Goal: Communication & Community: Participate in discussion

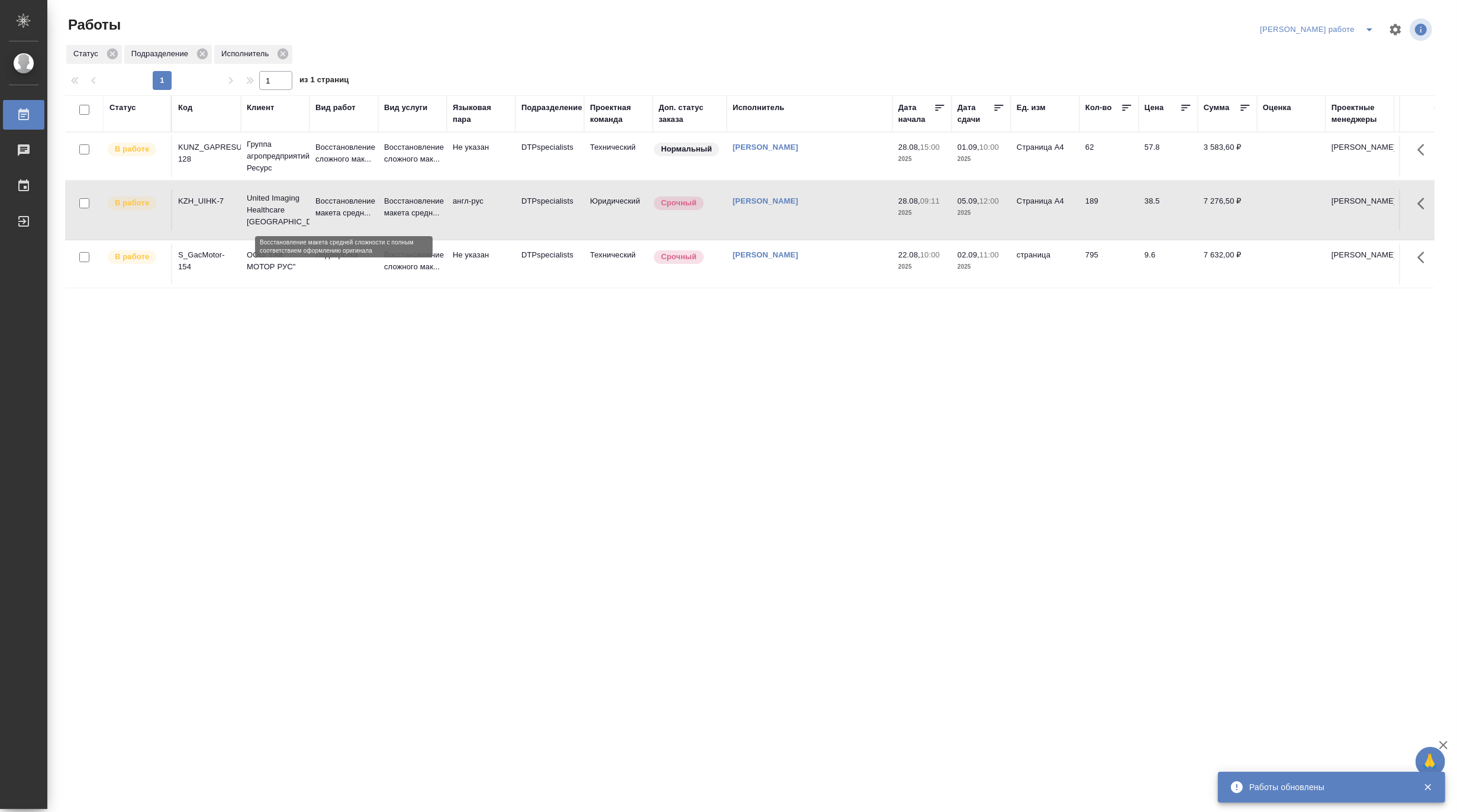
click at [321, 202] on p "Восстановление макета средн..." at bounding box center [343, 208] width 57 height 24
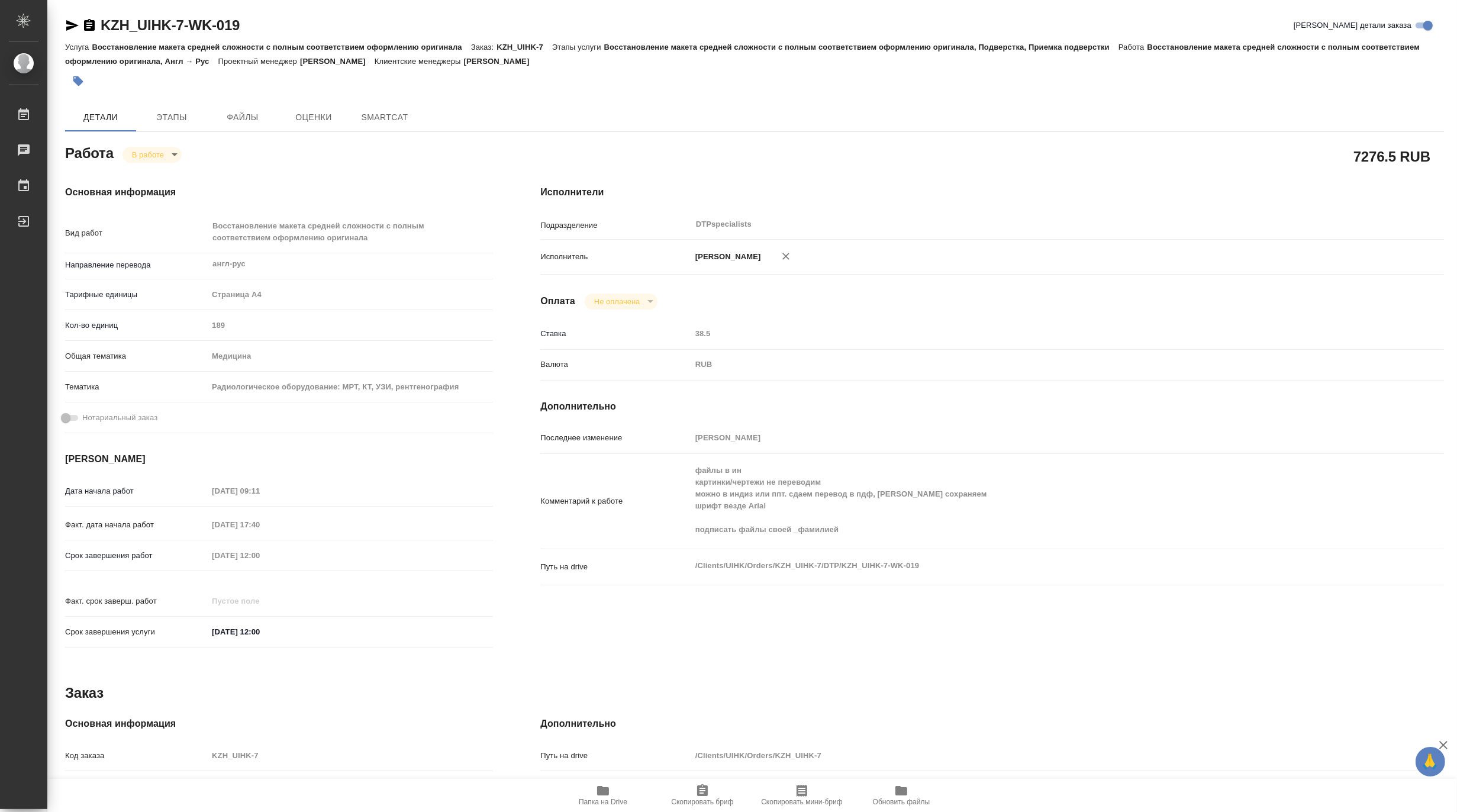
type textarea "x"
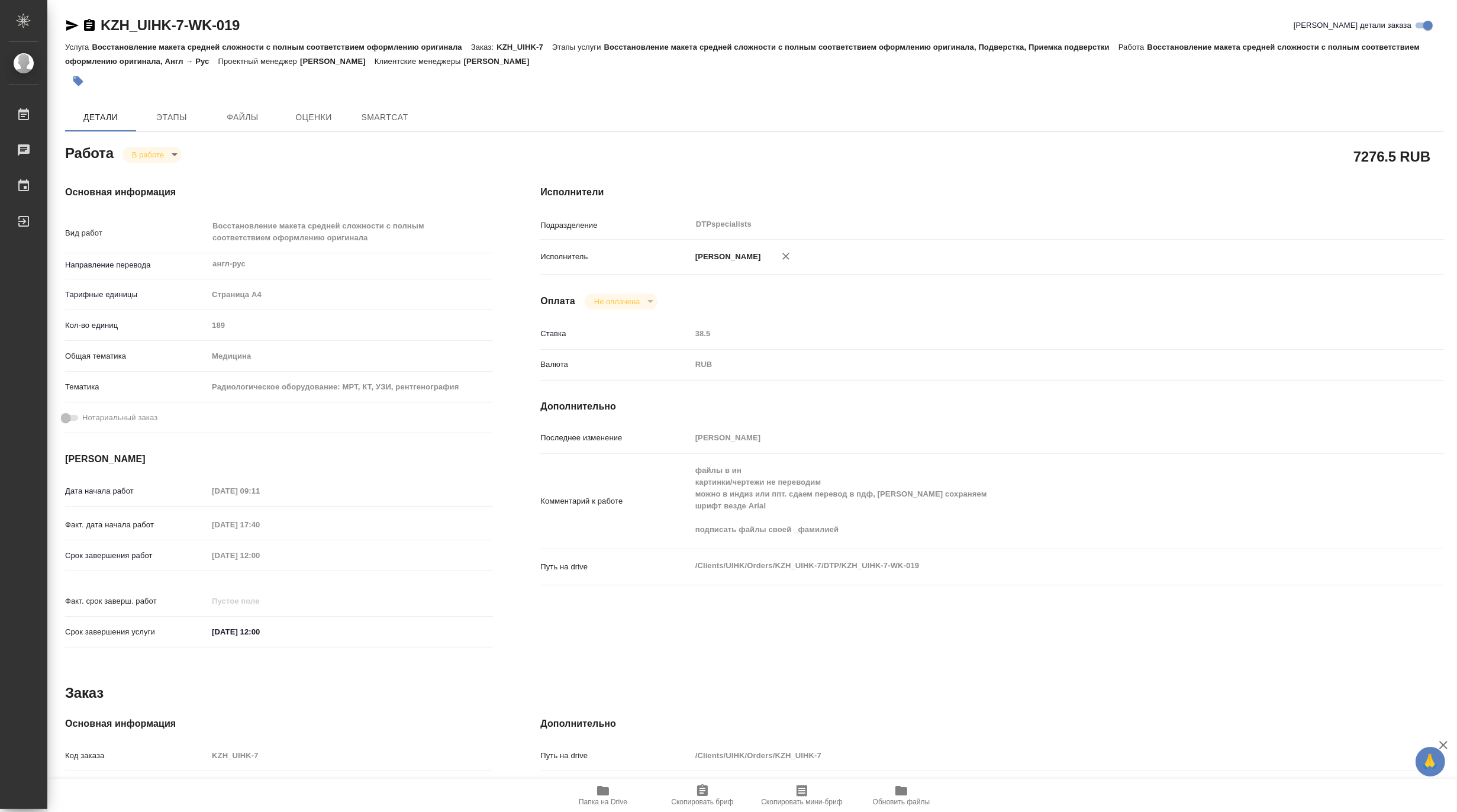
type textarea "x"
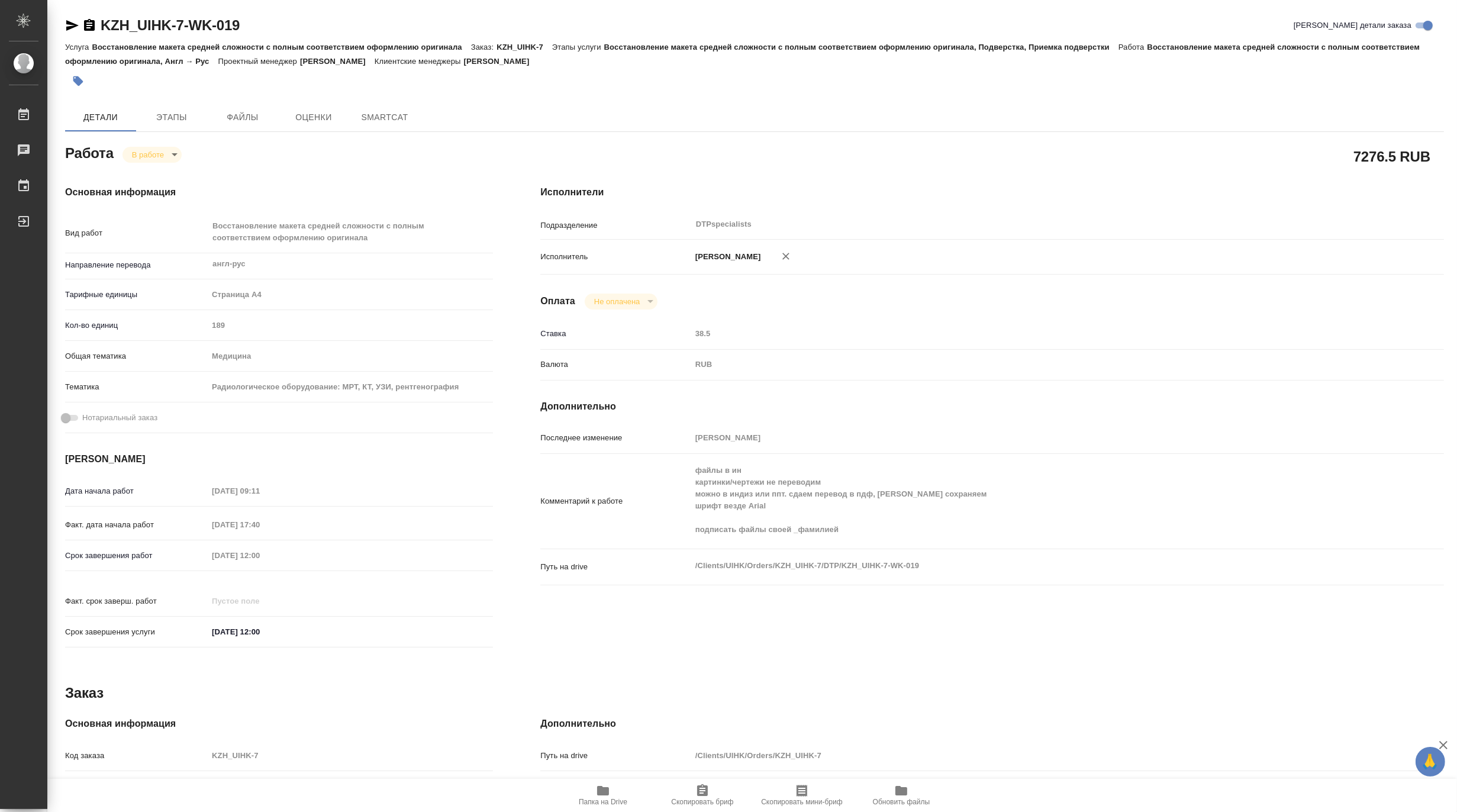
type textarea "x"
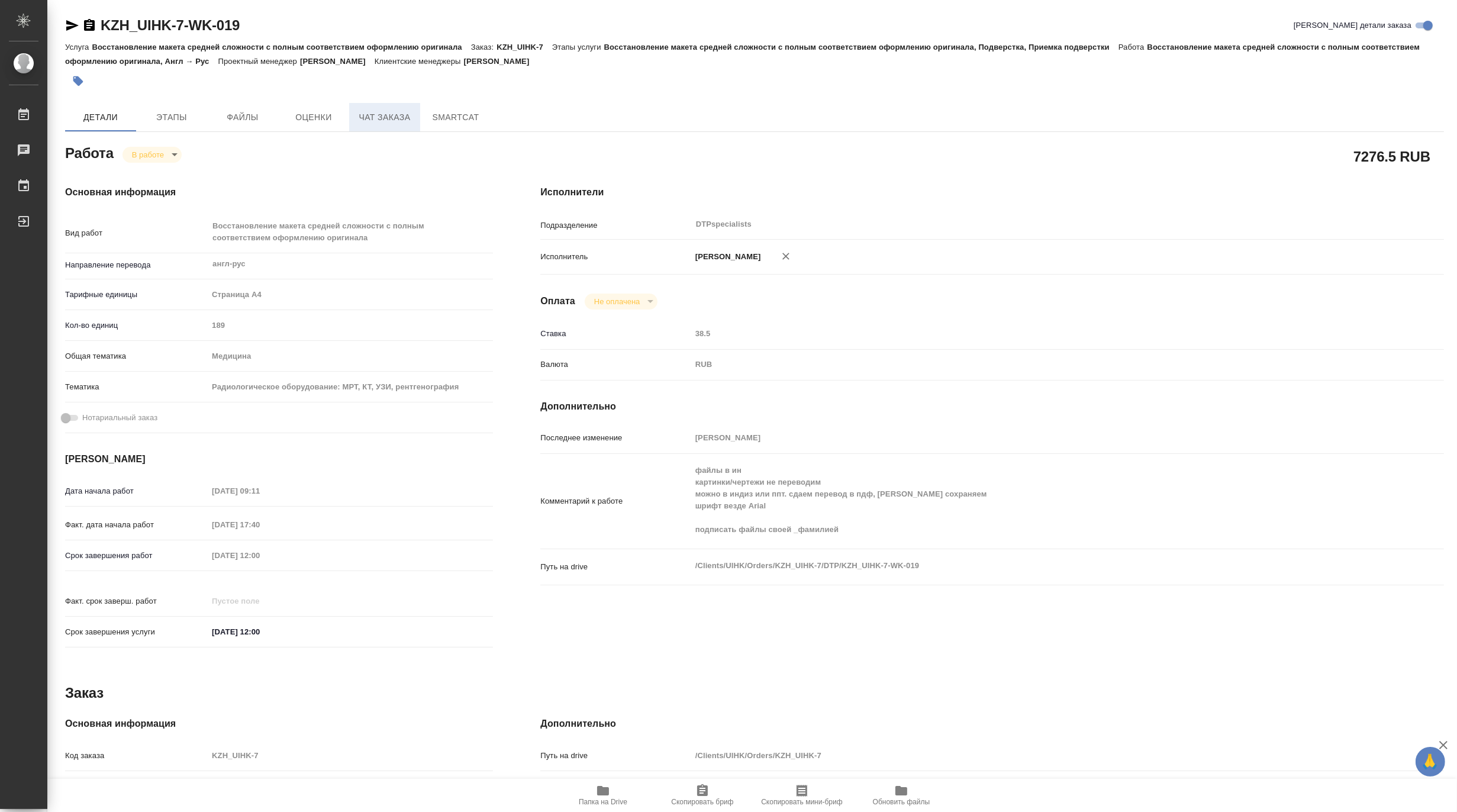
click at [375, 116] on span "Чат заказа" at bounding box center [384, 117] width 57 height 15
type textarea "x"
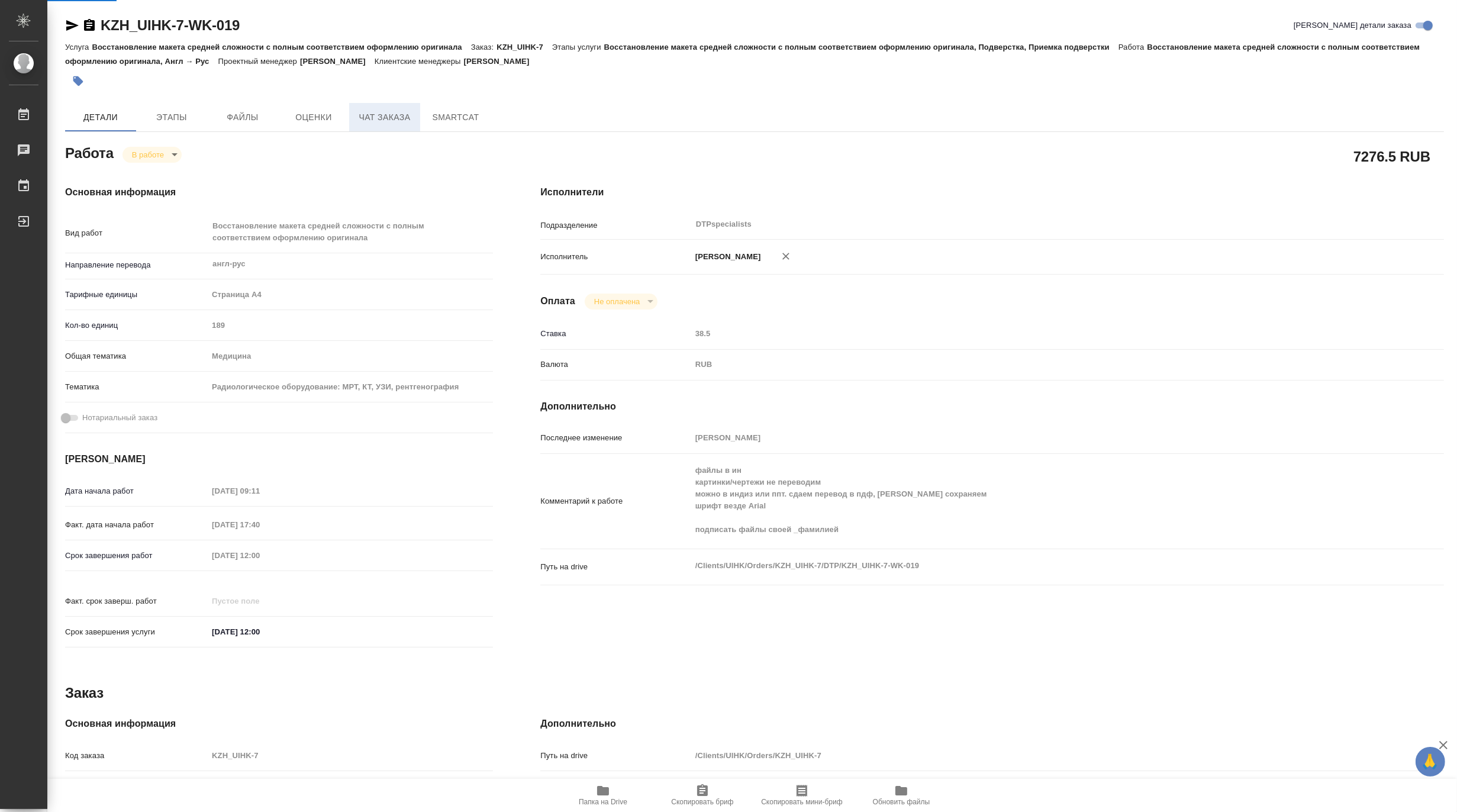
type textarea "x"
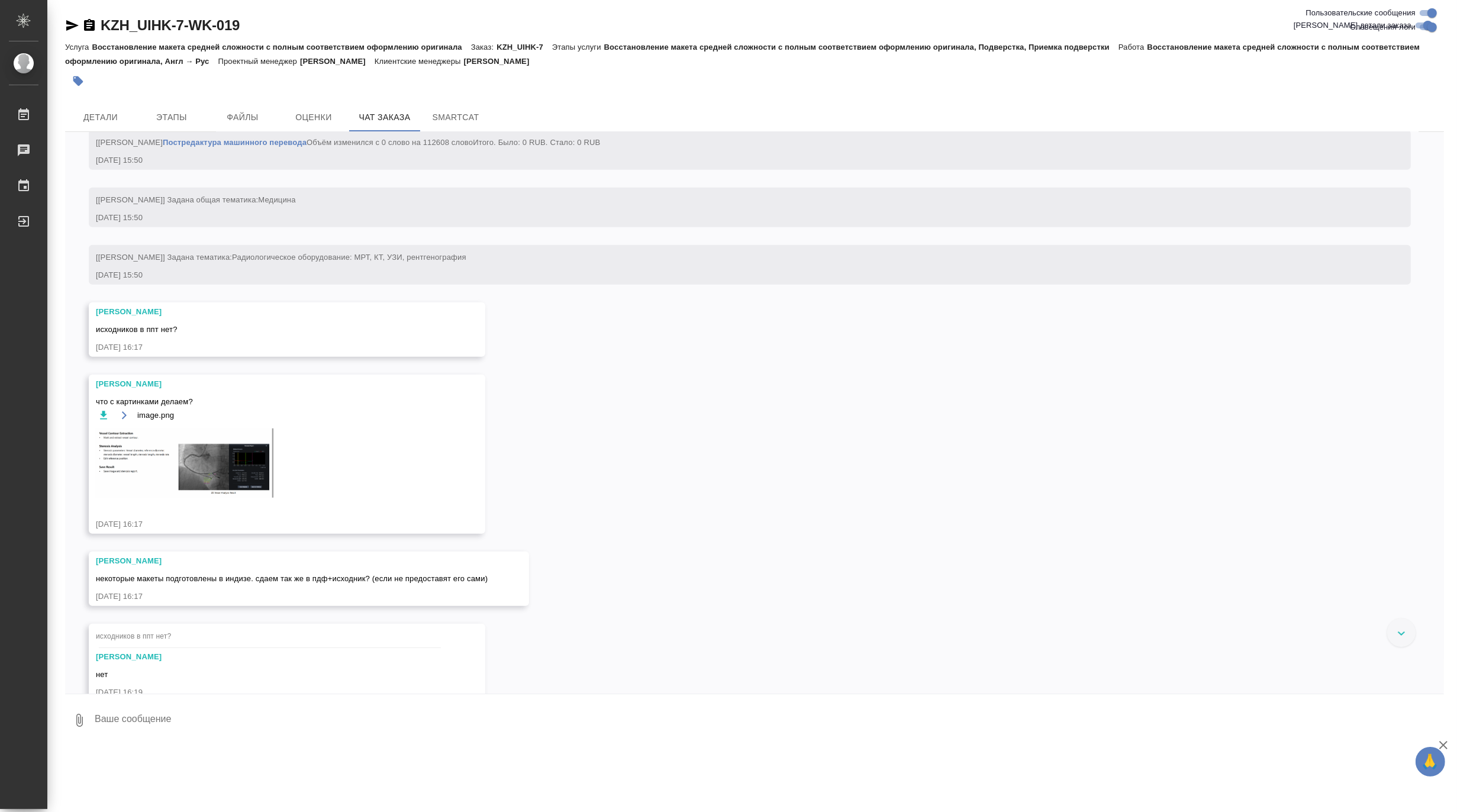
scroll to position [1315, 0]
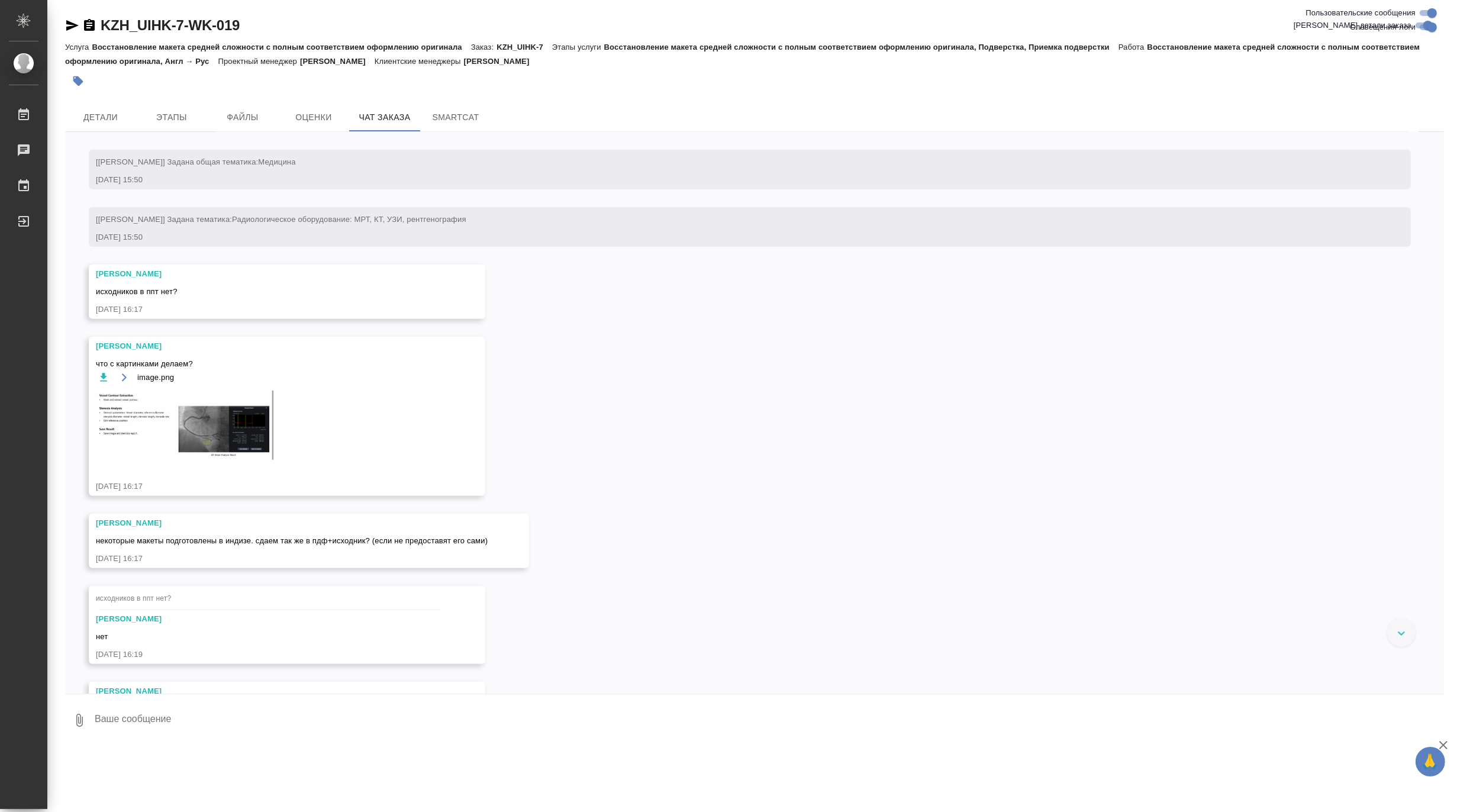
click at [223, 443] on img at bounding box center [184, 425] width 177 height 69
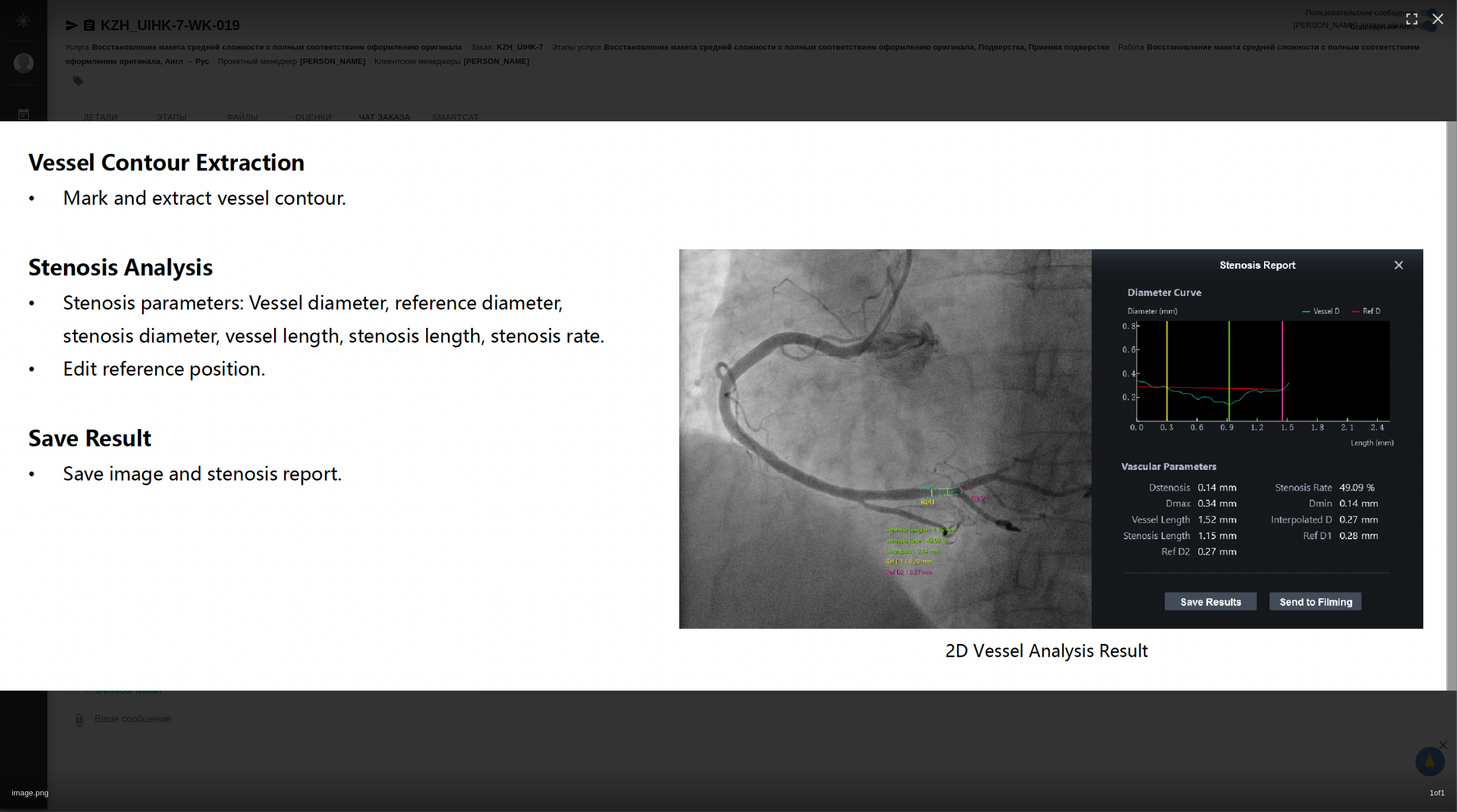
click at [793, 452] on img at bounding box center [728, 405] width 1457 height 569
click at [812, 726] on div "image.png 1 of 1" at bounding box center [728, 406] width 1457 height 812
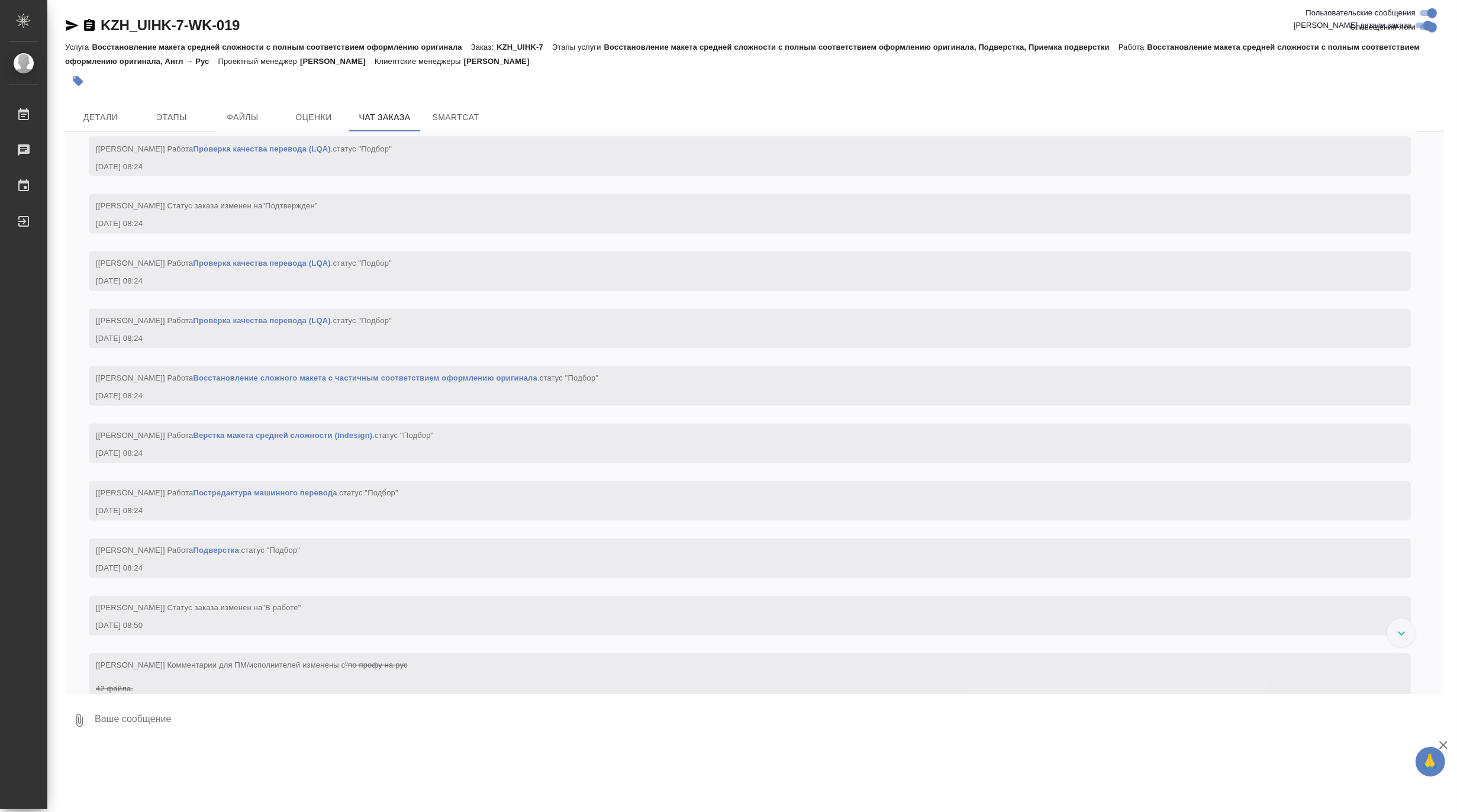
scroll to position [3221, 0]
